Goal: Information Seeking & Learning: Learn about a topic

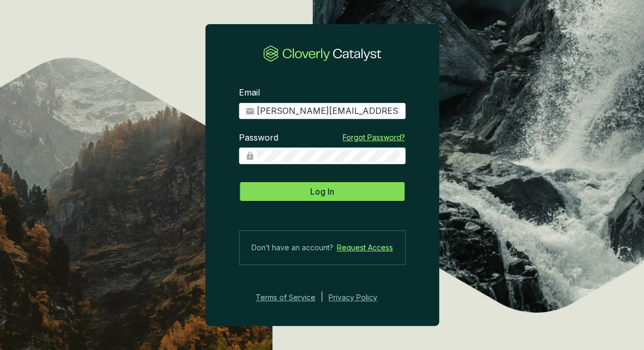
click at [373, 188] on button "Log In" at bounding box center [322, 191] width 167 height 21
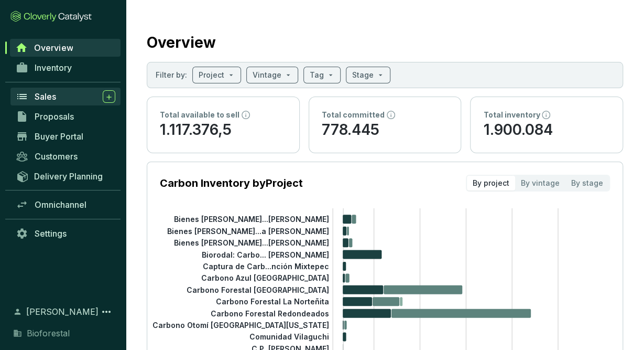
click at [65, 95] on div "Sales" at bounding box center [75, 96] width 81 height 13
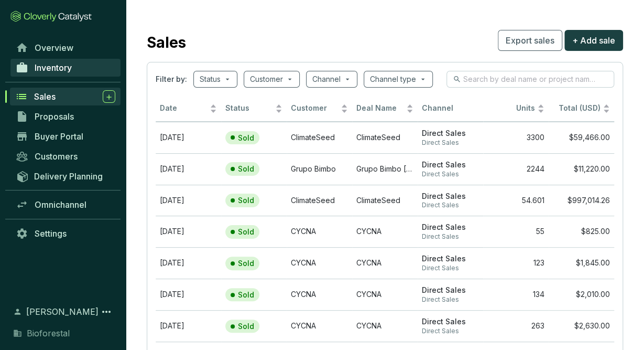
click at [88, 62] on link "Inventory" at bounding box center [65, 68] width 110 height 18
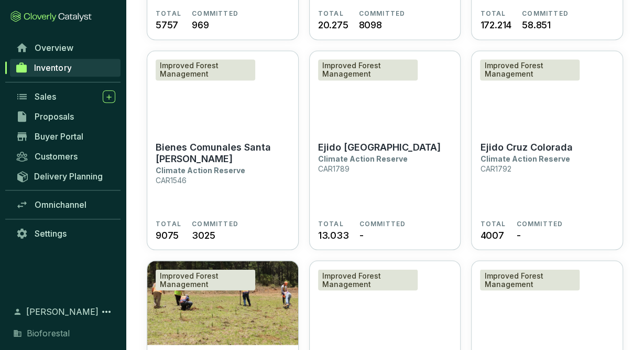
scroll to position [897, 0]
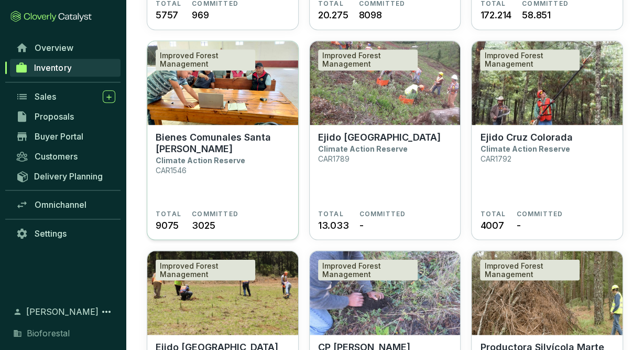
click at [287, 166] on section "Bienes Comunales Santa Isabel Chalma Climate Action Reserve CAR1546" at bounding box center [223, 170] width 134 height 78
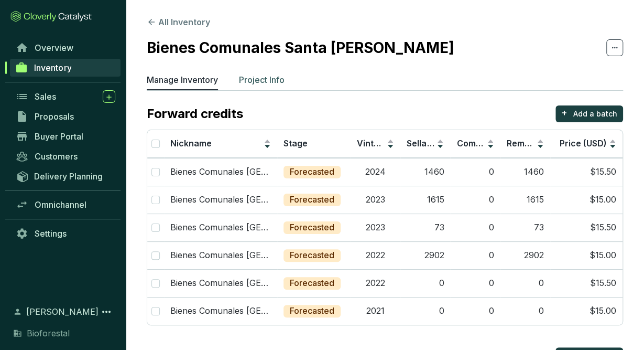
click at [282, 77] on p "Project Info" at bounding box center [262, 79] width 46 height 13
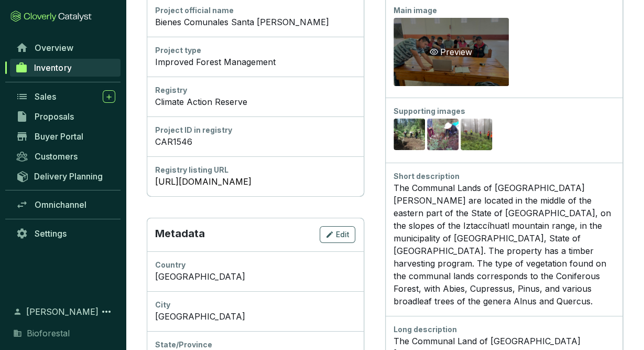
scroll to position [177, 0]
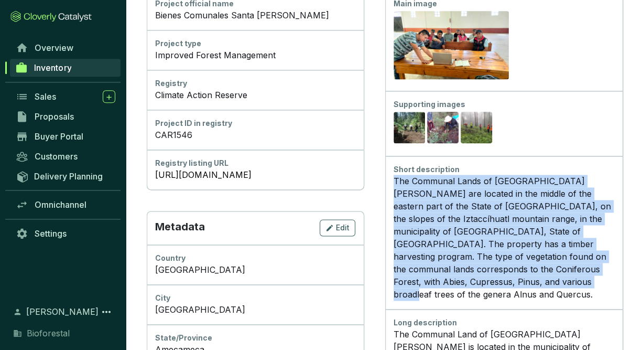
drag, startPoint x: 466, startPoint y: 295, endPoint x: 414, endPoint y: 182, distance: 123.9
click at [414, 182] on div "The Communal Lands of [GEOGRAPHIC_DATA][PERSON_NAME] are located in the middle …" at bounding box center [504, 238] width 221 height 126
copy div "The Communal Lands of [GEOGRAPHIC_DATA][PERSON_NAME] are located in the middle …"
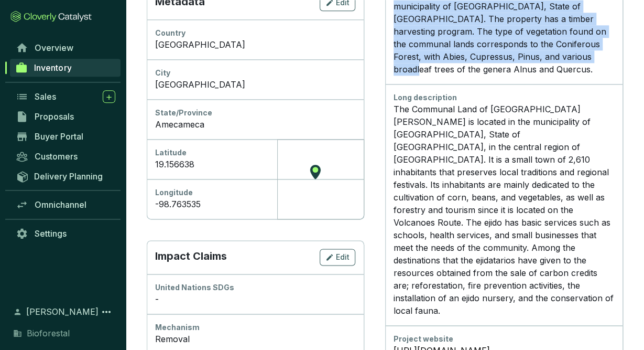
scroll to position [402, 0]
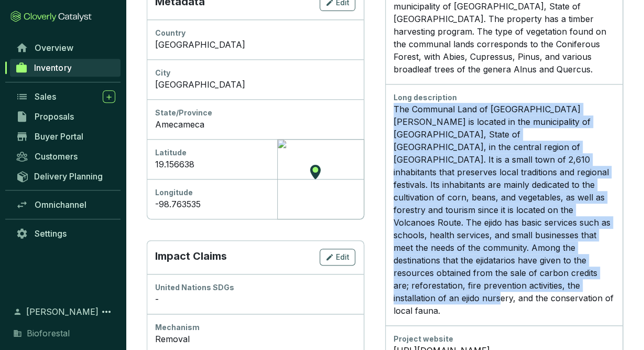
drag, startPoint x: 415, startPoint y: 107, endPoint x: 529, endPoint y: 299, distance: 223.4
click at [529, 299] on p "The Communal Land of [GEOGRAPHIC_DATA][PERSON_NAME] is located in the municipal…" at bounding box center [504, 210] width 221 height 214
copy p "The Communal Land of [GEOGRAPHIC_DATA][PERSON_NAME] is located in the municipal…"
